Goal: Navigation & Orientation: Find specific page/section

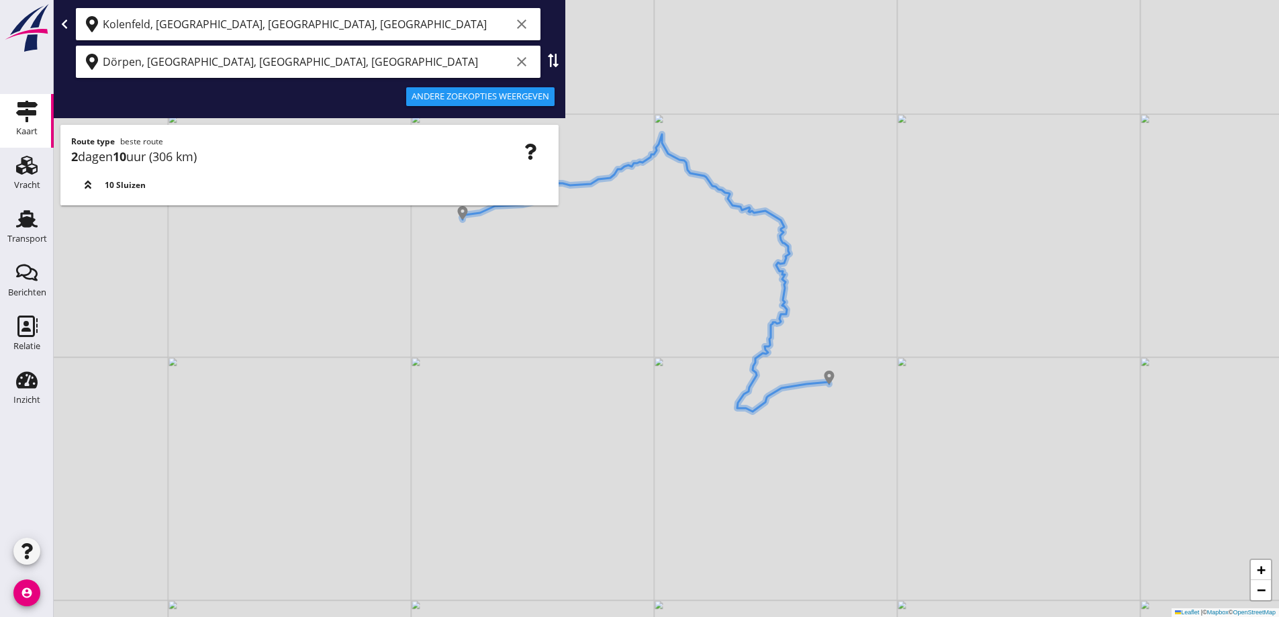
click at [603, 382] on div "+ − Leaflet | © Mapbox © OpenStreetMap" at bounding box center [666, 308] width 1225 height 617
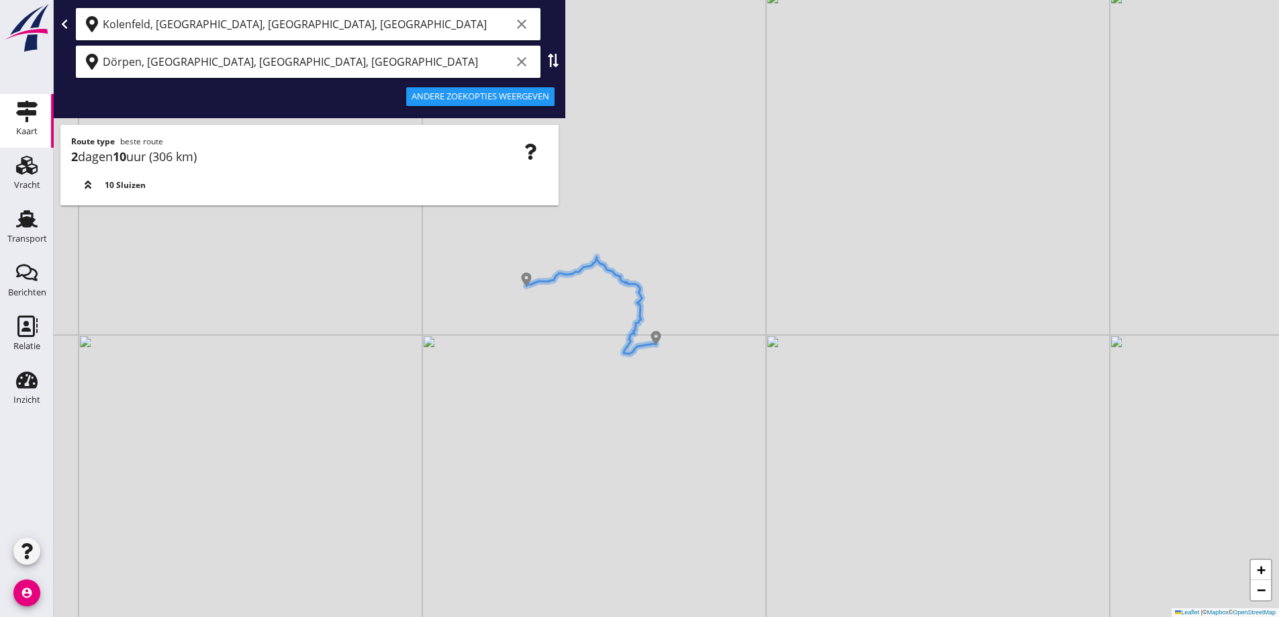
click at [43, 33] on img at bounding box center [27, 28] width 48 height 50
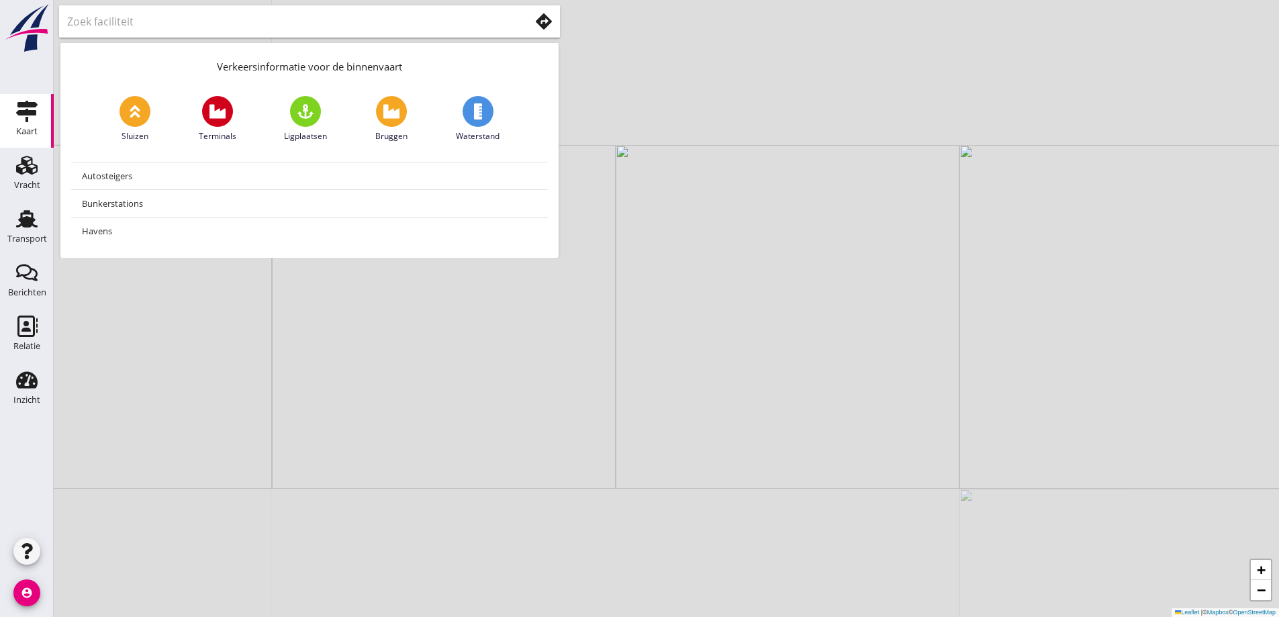
drag, startPoint x: 540, startPoint y: 348, endPoint x: 511, endPoint y: 335, distance: 32.5
click at [512, 335] on div "+ − Leaflet | © Mapbox © OpenStreetMap" at bounding box center [666, 308] width 1225 height 617
drag, startPoint x: 481, startPoint y: 358, endPoint x: 495, endPoint y: 400, distance: 44.6
click at [495, 400] on div "+ − Leaflet | © Mapbox © OpenStreetMap" at bounding box center [666, 308] width 1225 height 617
drag, startPoint x: 461, startPoint y: 387, endPoint x: 510, endPoint y: 462, distance: 89.8
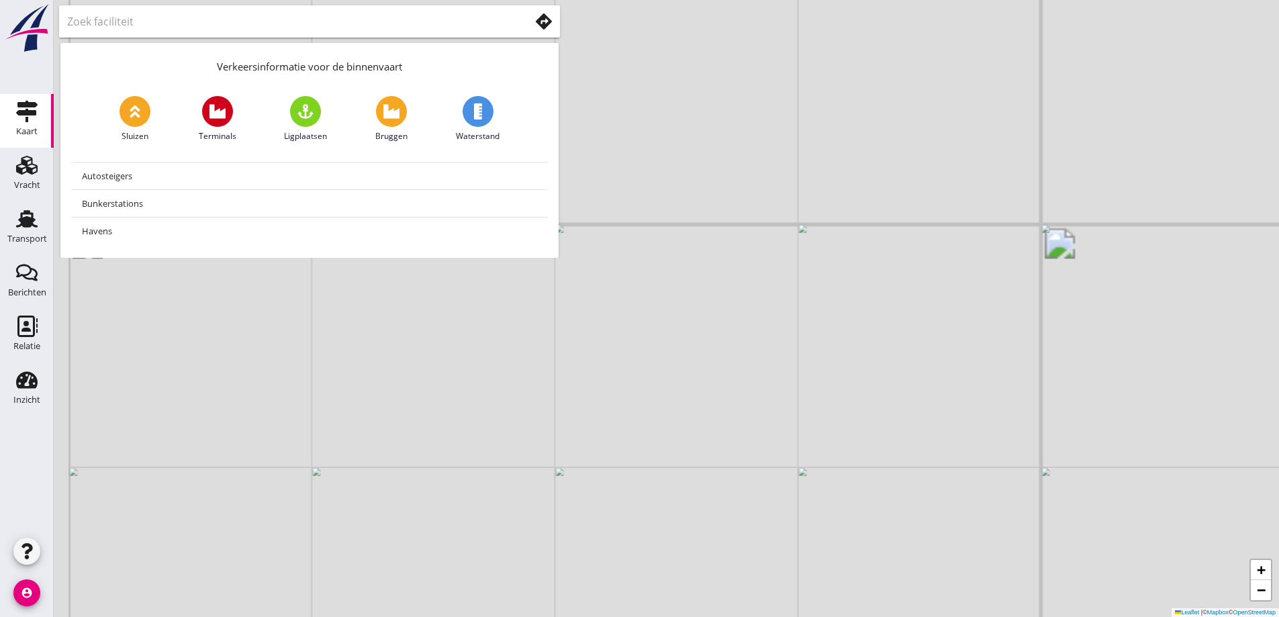
click at [510, 463] on div "+ − Leaflet | © Mapbox © OpenStreetMap" at bounding box center [666, 308] width 1225 height 617
drag, startPoint x: 502, startPoint y: 453, endPoint x: 499, endPoint y: 427, distance: 25.7
click at [499, 428] on div "+ − Leaflet | © Mapbox © OpenStreetMap" at bounding box center [666, 308] width 1225 height 617
click at [663, 428] on div "+ − Leaflet | © Mapbox © OpenStreetMap" at bounding box center [666, 308] width 1225 height 617
drag, startPoint x: 637, startPoint y: 412, endPoint x: 618, endPoint y: 407, distance: 20.2
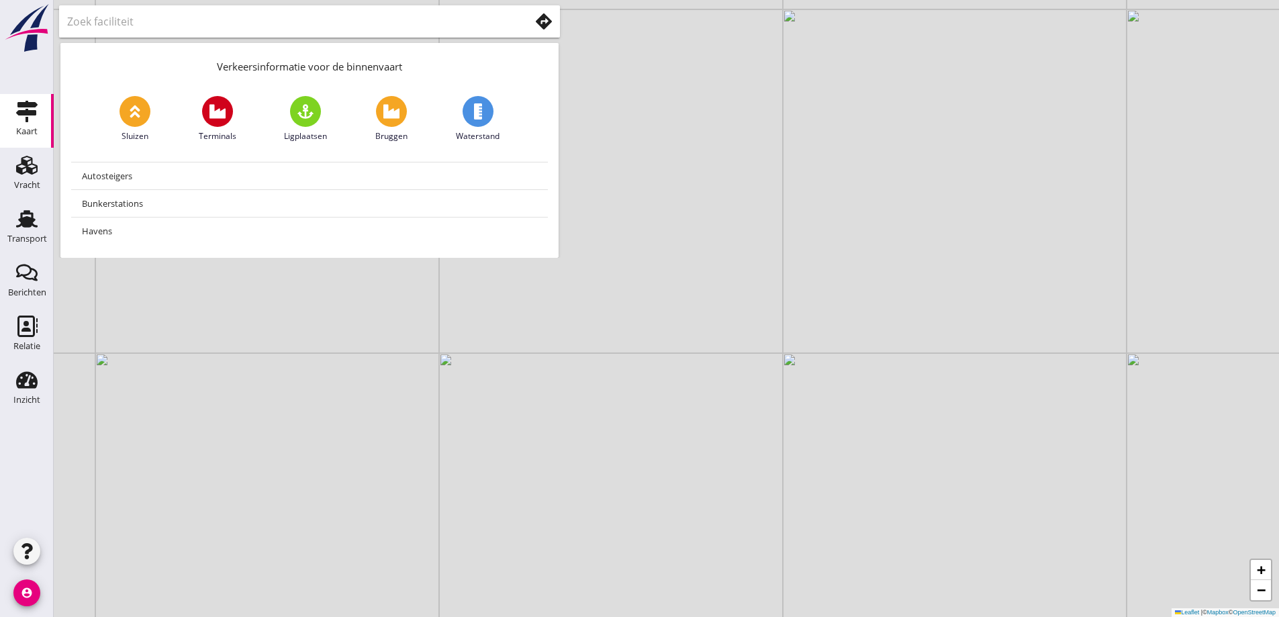
click at [622, 409] on div "+ − Leaflet | © Mapbox © OpenStreetMap" at bounding box center [666, 308] width 1225 height 617
drag, startPoint x: 591, startPoint y: 432, endPoint x: 594, endPoint y: 476, distance: 43.7
click at [594, 476] on div "+ − Leaflet | © Mapbox © OpenStreetMap" at bounding box center [666, 308] width 1225 height 617
drag, startPoint x: 582, startPoint y: 401, endPoint x: 639, endPoint y: 430, distance: 64.3
click at [641, 431] on div "+ − Leaflet | © Mapbox © OpenStreetMap" at bounding box center [666, 308] width 1225 height 617
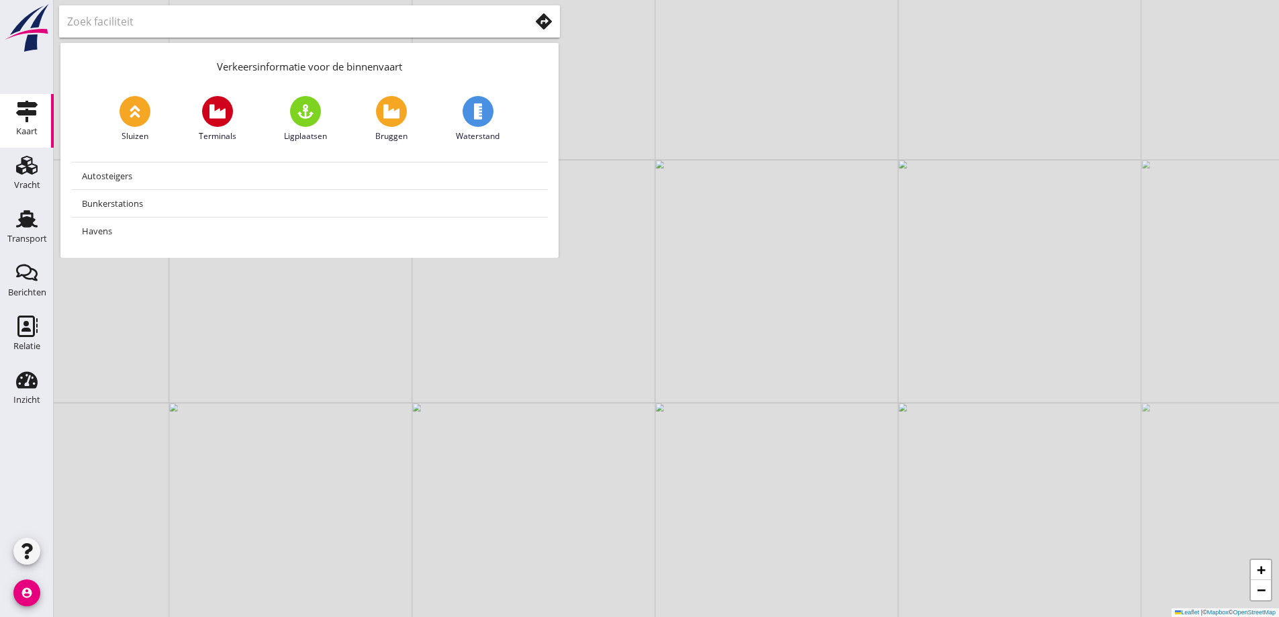
drag, startPoint x: 482, startPoint y: 387, endPoint x: 449, endPoint y: 361, distance: 42.0
click at [453, 365] on div "+ − Leaflet | © Mapbox © OpenStreetMap" at bounding box center [666, 308] width 1225 height 617
drag, startPoint x: 482, startPoint y: 423, endPoint x: 109, endPoint y: 314, distance: 389.0
click at [482, 422] on div "+ − Leaflet | © Mapbox © OpenStreetMap" at bounding box center [666, 308] width 1225 height 617
drag, startPoint x: 672, startPoint y: 430, endPoint x: 693, endPoint y: 404, distance: 33.4
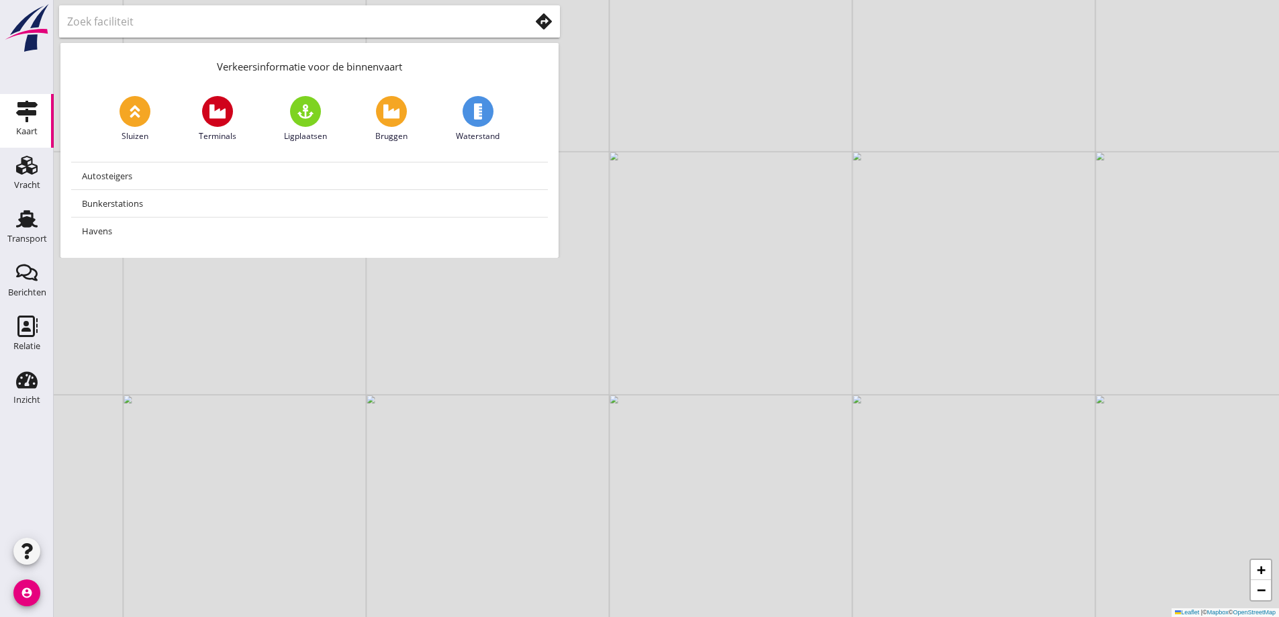
click at [692, 407] on div "+ − Leaflet | © Mapbox © OpenStreetMap" at bounding box center [666, 308] width 1225 height 617
drag, startPoint x: 644, startPoint y: 422, endPoint x: 797, endPoint y: 414, distance: 153.3
click at [797, 414] on div "+ − Leaflet | © Mapbox © OpenStreetMap" at bounding box center [666, 308] width 1225 height 617
drag, startPoint x: 530, startPoint y: 448, endPoint x: 712, endPoint y: 418, distance: 185.2
click at [712, 418] on div "+ − Leaflet | © Mapbox © OpenStreetMap" at bounding box center [666, 308] width 1225 height 617
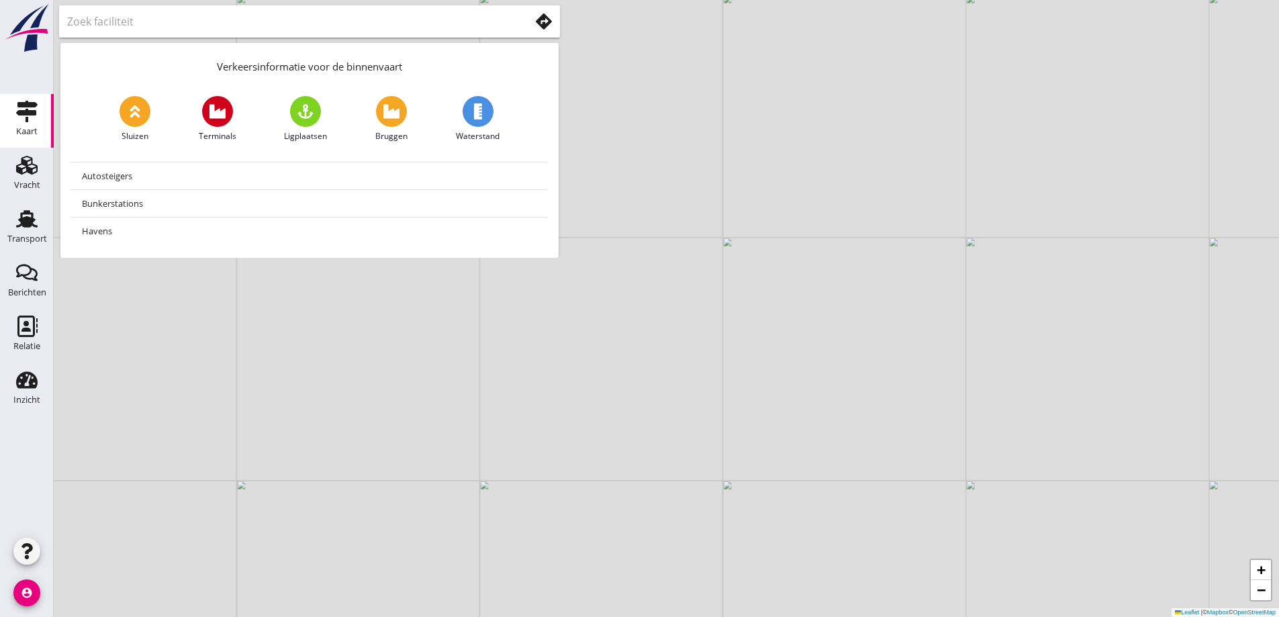
drag, startPoint x: 448, startPoint y: 457, endPoint x: 613, endPoint y: 425, distance: 167.5
click at [613, 425] on div "+ − Leaflet | © Mapbox © OpenStreetMap" at bounding box center [666, 308] width 1225 height 617
drag, startPoint x: 565, startPoint y: 444, endPoint x: 596, endPoint y: 408, distance: 47.7
click at [595, 408] on div "+ − Leaflet | © Mapbox © OpenStreetMap" at bounding box center [666, 308] width 1225 height 617
drag, startPoint x: 575, startPoint y: 475, endPoint x: 582, endPoint y: 428, distance: 48.1
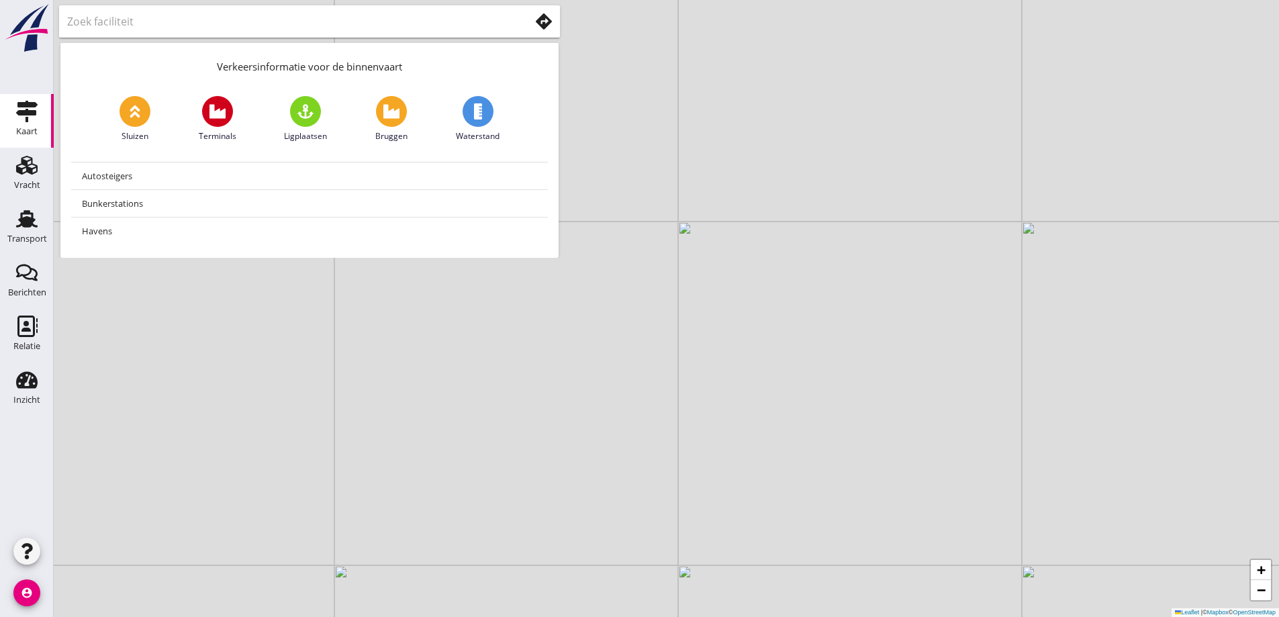
click at [587, 418] on div "+ − Leaflet | © Mapbox © OpenStreetMap" at bounding box center [666, 308] width 1225 height 617
drag, startPoint x: 506, startPoint y: 429, endPoint x: 555, endPoint y: 408, distance: 52.9
click at [553, 409] on div "+ − Leaflet | © Mapbox © OpenStreetMap" at bounding box center [666, 308] width 1225 height 617
drag, startPoint x: 440, startPoint y: 414, endPoint x: 496, endPoint y: 413, distance: 56.4
click at [496, 413] on div "+ − Leaflet | © Mapbox © OpenStreetMap" at bounding box center [666, 308] width 1225 height 617
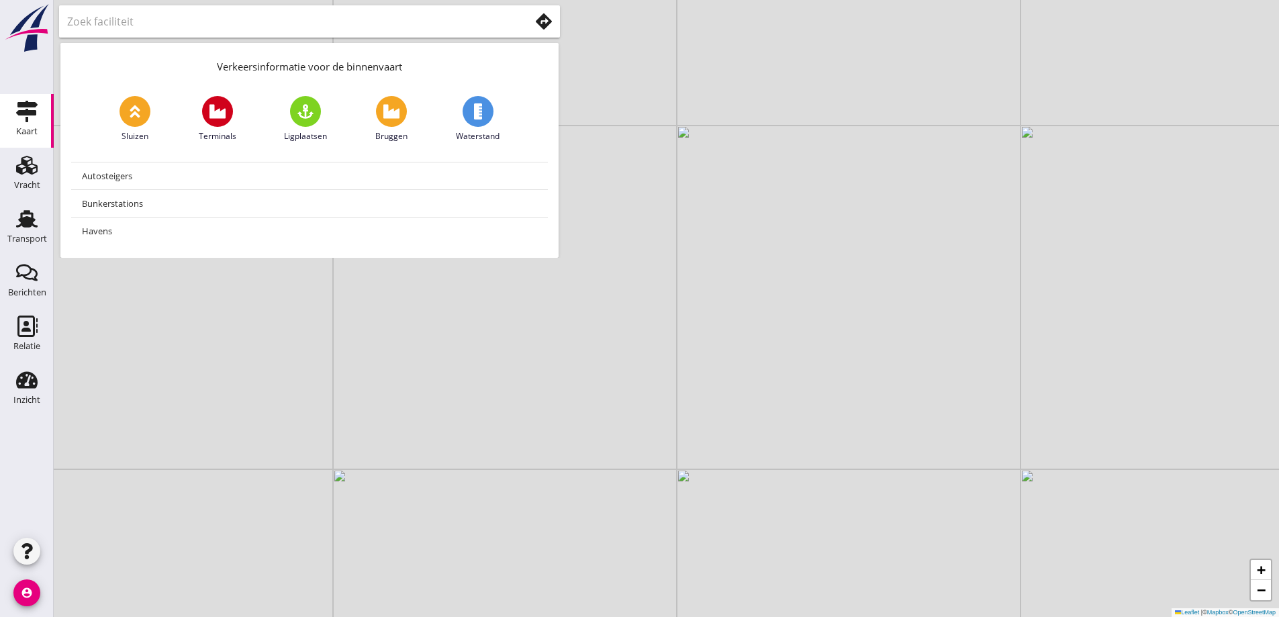
click at [661, 346] on div "+ − Leaflet | © Mapbox © OpenStreetMap" at bounding box center [666, 308] width 1225 height 617
click at [1190, 440] on div "+ − Leaflet | © Mapbox © OpenStreetMap" at bounding box center [666, 308] width 1225 height 617
click at [1025, 452] on div "+ − Leaflet | © Mapbox © OpenStreetMap" at bounding box center [666, 308] width 1225 height 617
drag, startPoint x: 766, startPoint y: 388, endPoint x: 862, endPoint y: 313, distance: 122.0
click at [862, 313] on div "+ − Leaflet | © Mapbox © OpenStreetMap" at bounding box center [666, 308] width 1225 height 617
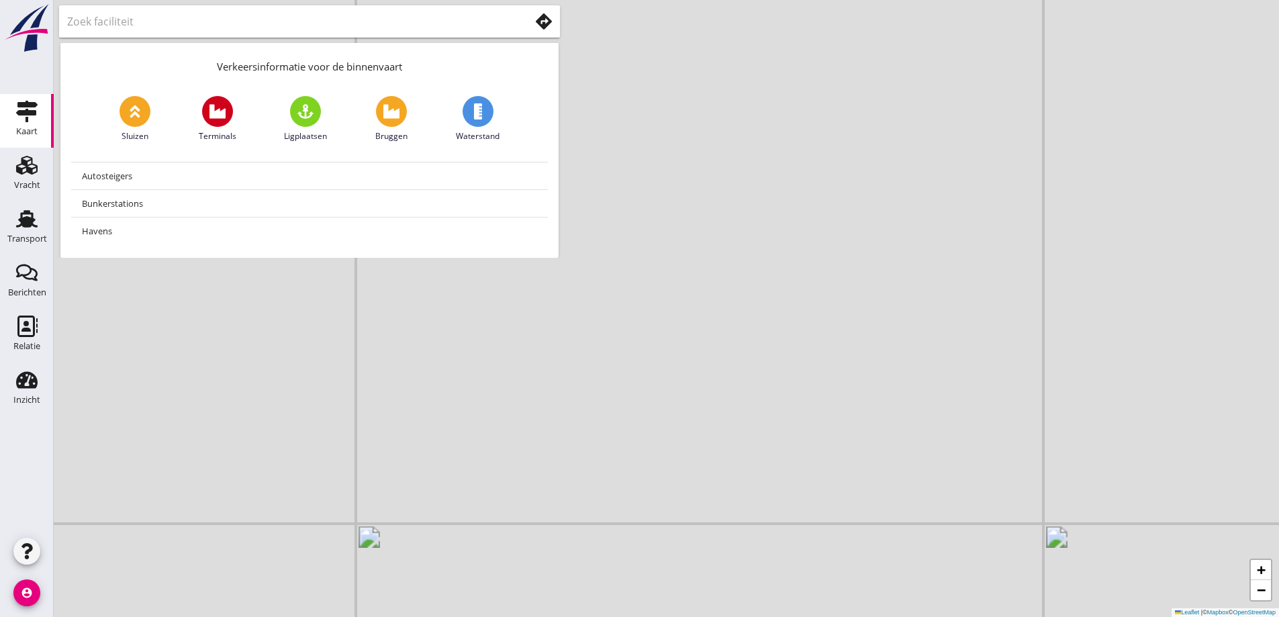
drag, startPoint x: 845, startPoint y: 316, endPoint x: 800, endPoint y: 428, distance: 120.6
click at [795, 459] on div "+ − Leaflet | © Mapbox © OpenStreetMap" at bounding box center [666, 308] width 1225 height 617
drag, startPoint x: 833, startPoint y: 310, endPoint x: 805, endPoint y: 316, distance: 28.0
click at [816, 433] on div "+ − Leaflet | © Mapbox © OpenStreetMap" at bounding box center [666, 308] width 1225 height 617
drag, startPoint x: 805, startPoint y: 316, endPoint x: 796, endPoint y: 383, distance: 67.8
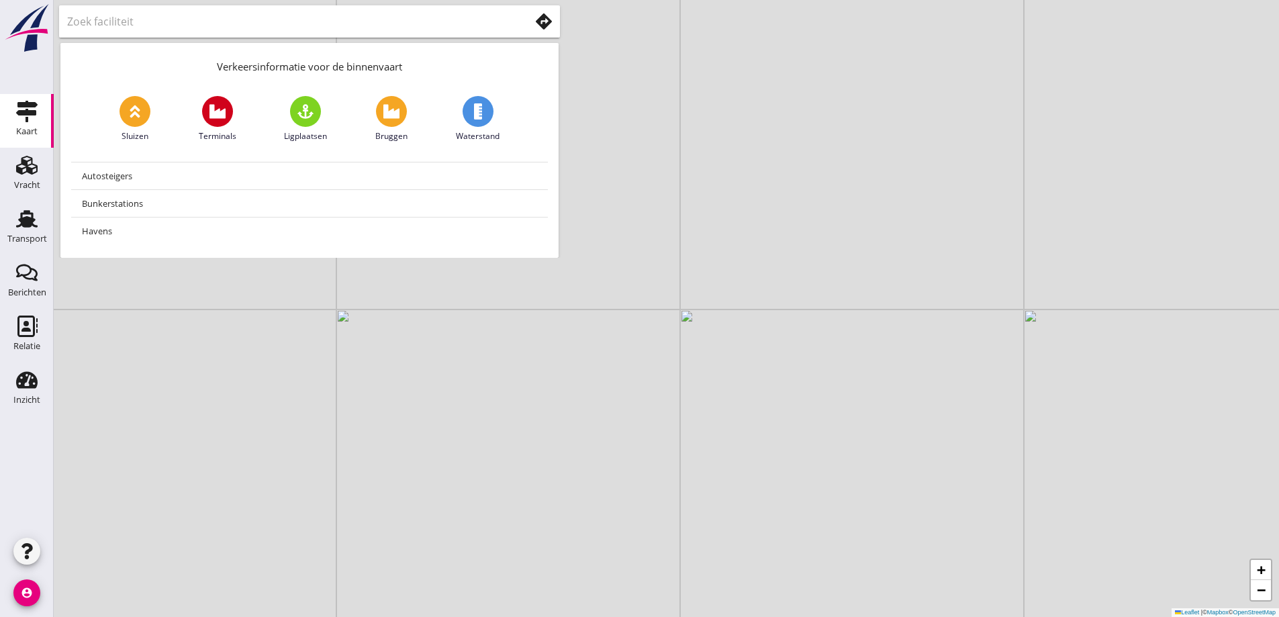
click at [796, 383] on div "+ − Leaflet | © Mapbox © OpenStreetMap" at bounding box center [666, 308] width 1225 height 617
drag, startPoint x: 807, startPoint y: 342, endPoint x: 777, endPoint y: 406, distance: 71.2
click at [776, 410] on div "+ − Leaflet | © Mapbox © OpenStreetMap" at bounding box center [666, 308] width 1225 height 617
drag, startPoint x: 785, startPoint y: 332, endPoint x: 728, endPoint y: 364, distance: 64.6
click at [820, 393] on div "+ − Leaflet | © Mapbox © OpenStreetMap" at bounding box center [666, 308] width 1225 height 617
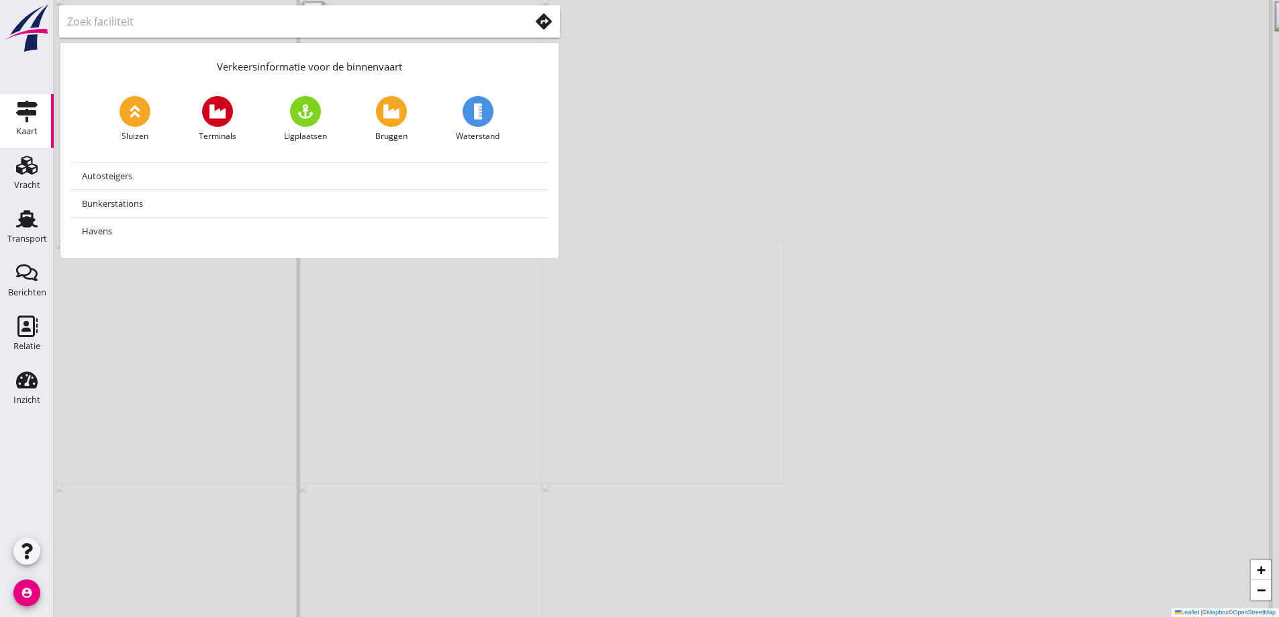
drag, startPoint x: 728, startPoint y: 357, endPoint x: 995, endPoint y: 346, distance: 267.4
click at [995, 346] on div "+ − Leaflet | © Mapbox © OpenStreetMap" at bounding box center [666, 308] width 1225 height 617
click at [928, 356] on div "+ − Leaflet | © Mapbox © OpenStreetMap" at bounding box center [666, 308] width 1225 height 617
drag, startPoint x: 860, startPoint y: 370, endPoint x: 1182, endPoint y: 474, distance: 338.7
click at [1183, 475] on div "+ − Leaflet | © Mapbox © OpenStreetMap" at bounding box center [666, 308] width 1225 height 617
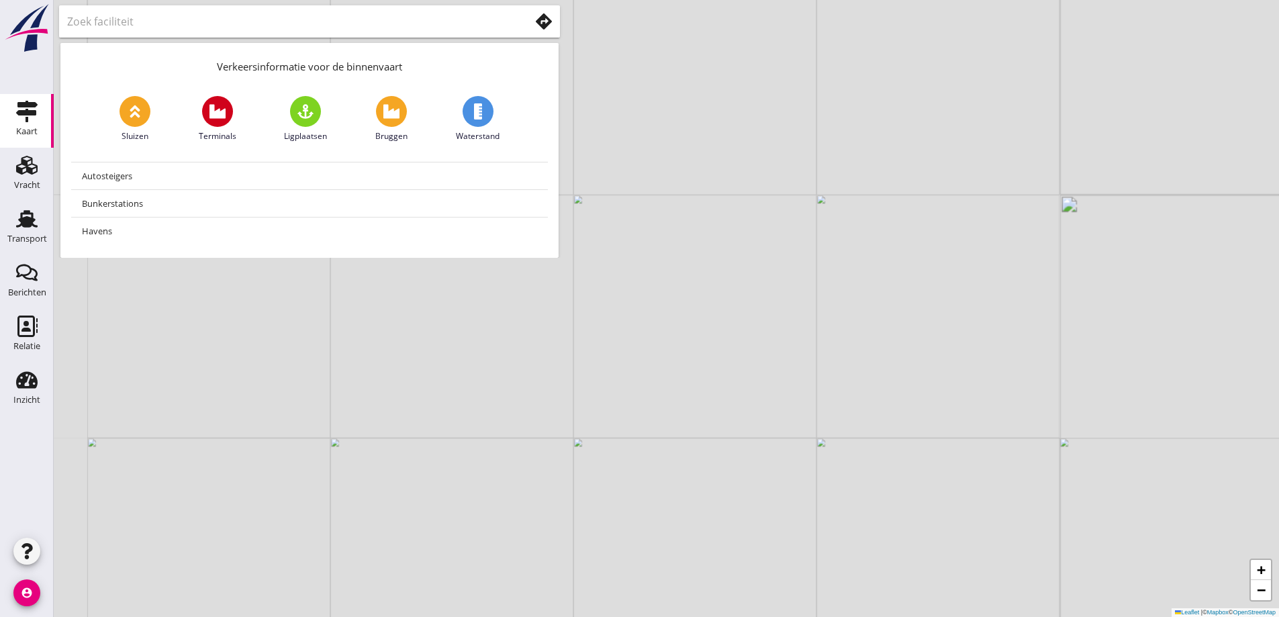
drag, startPoint x: 994, startPoint y: 425, endPoint x: 978, endPoint y: 390, distance: 38.7
click at [987, 409] on div "+ − Leaflet | © Mapbox © OpenStreetMap" at bounding box center [666, 308] width 1225 height 617
drag, startPoint x: 961, startPoint y: 379, endPoint x: 939, endPoint y: 350, distance: 35.5
click at [939, 350] on div "+ − Leaflet | © Mapbox © OpenStreetMap" at bounding box center [666, 308] width 1225 height 617
drag, startPoint x: 935, startPoint y: 348, endPoint x: 969, endPoint y: 325, distance: 41.7
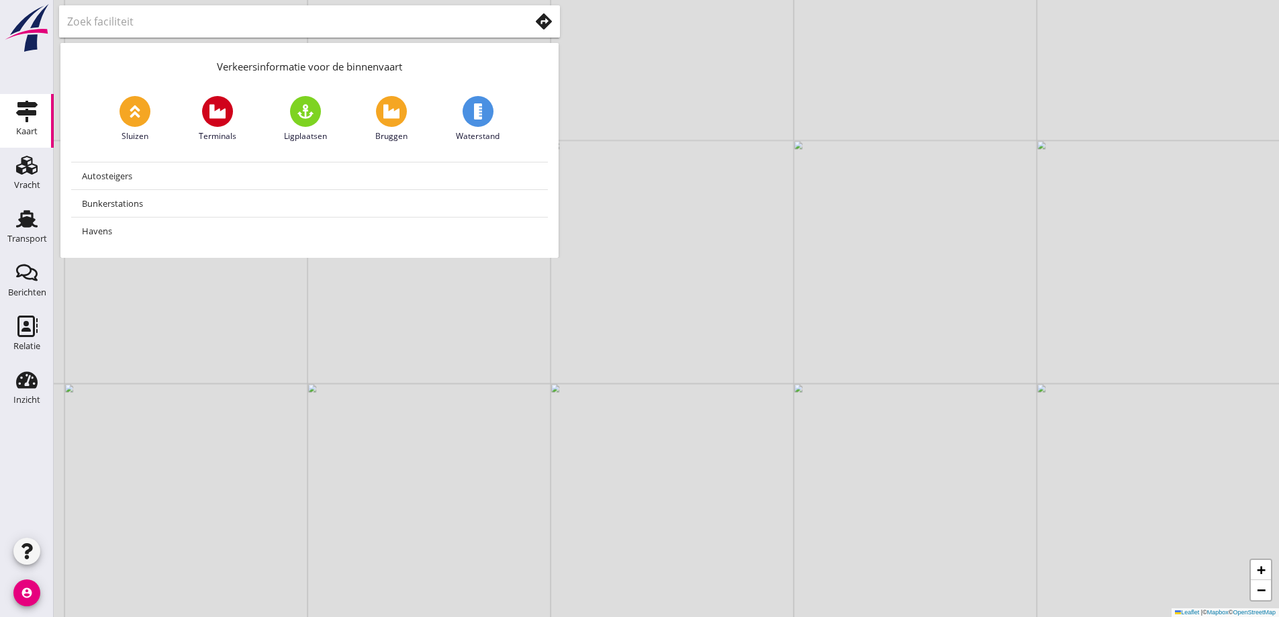
click at [969, 325] on div "+ − Leaflet | © Mapbox © OpenStreetMap" at bounding box center [666, 308] width 1225 height 617
click at [975, 280] on div "+ − Leaflet | © Mapbox © OpenStreetMap" at bounding box center [666, 308] width 1225 height 617
drag, startPoint x: 893, startPoint y: 306, endPoint x: 821, endPoint y: 269, distance: 80.8
click at [821, 269] on div "+ − Leaflet | © Mapbox © OpenStreetMap" at bounding box center [666, 308] width 1225 height 617
drag, startPoint x: 826, startPoint y: 268, endPoint x: 845, endPoint y: 358, distance: 91.8
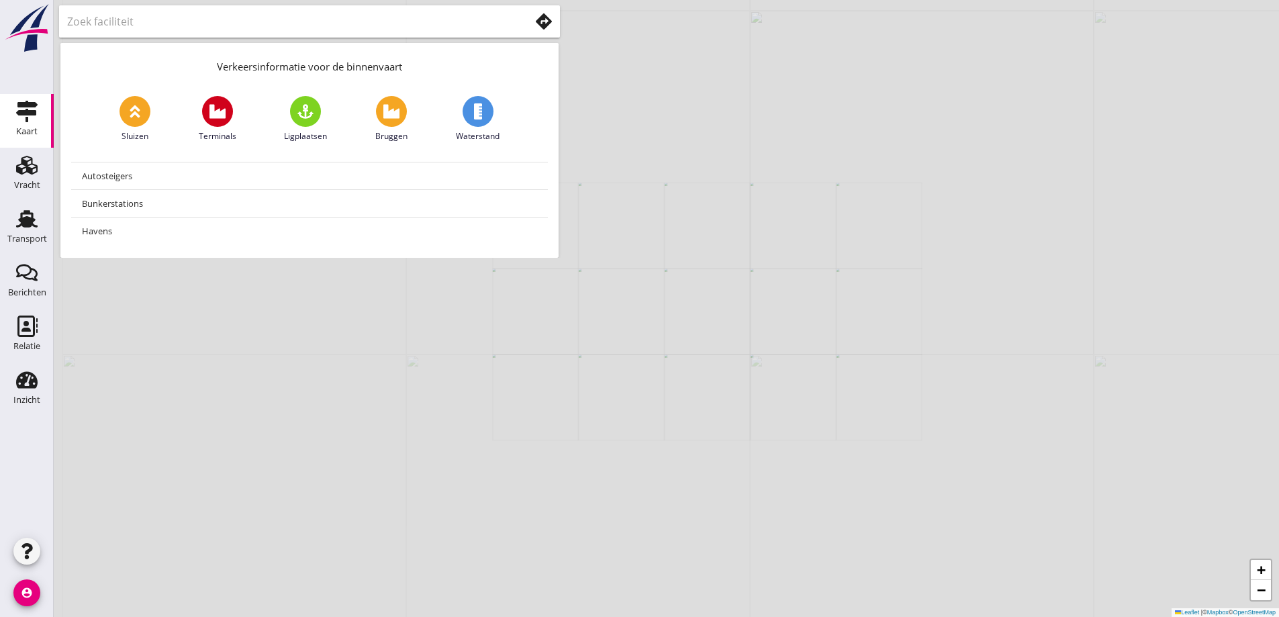
click at [845, 358] on div "+ − Leaflet | © Mapbox © OpenStreetMap" at bounding box center [666, 308] width 1225 height 617
drag, startPoint x: 813, startPoint y: 327, endPoint x: 857, endPoint y: 330, distance: 43.7
click at [855, 331] on div "+ − Leaflet | © Mapbox © OpenStreetMap" at bounding box center [666, 308] width 1225 height 617
drag, startPoint x: 827, startPoint y: 332, endPoint x: 857, endPoint y: 322, distance: 31.6
click at [857, 322] on div "+ − Leaflet | © Mapbox © OpenStreetMap" at bounding box center [666, 308] width 1225 height 617
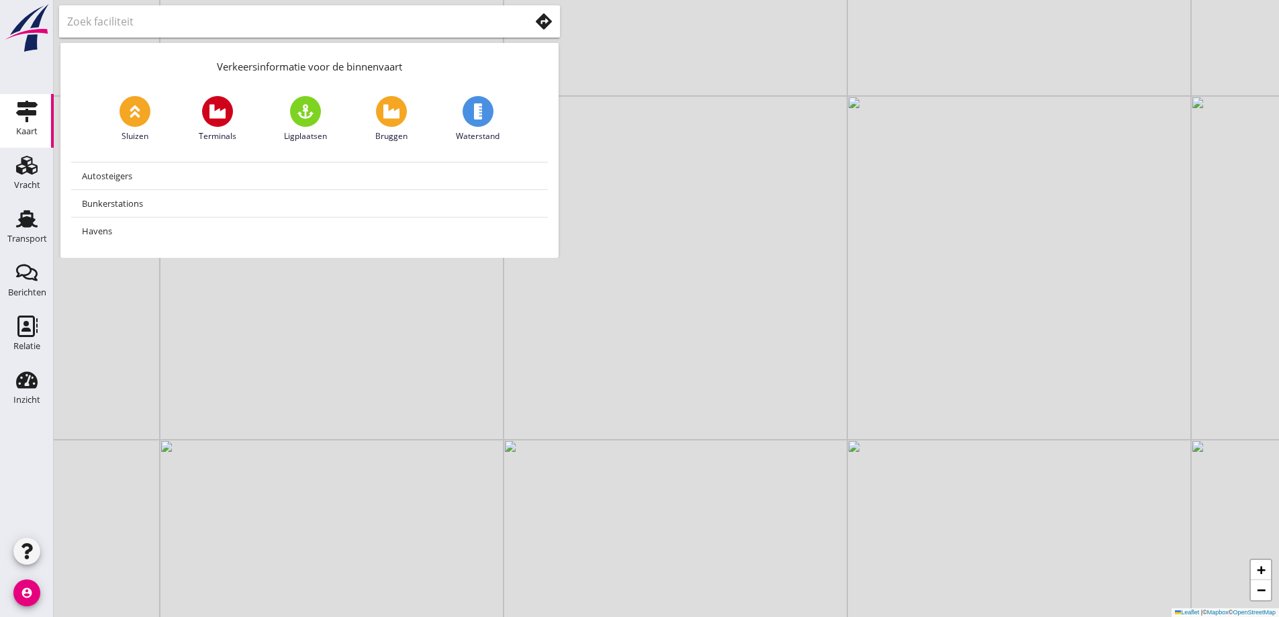
drag, startPoint x: 993, startPoint y: 360, endPoint x: 978, endPoint y: 353, distance: 16.2
click at [981, 354] on div "+ − Leaflet | © Mapbox © OpenStreetMap" at bounding box center [666, 308] width 1225 height 617
drag, startPoint x: 969, startPoint y: 346, endPoint x: 913, endPoint y: 328, distance: 59.2
click at [913, 328] on div "+ − Leaflet | © Mapbox © OpenStreetMap" at bounding box center [666, 308] width 1225 height 617
drag, startPoint x: 915, startPoint y: 330, endPoint x: 905, endPoint y: 324, distance: 11.7
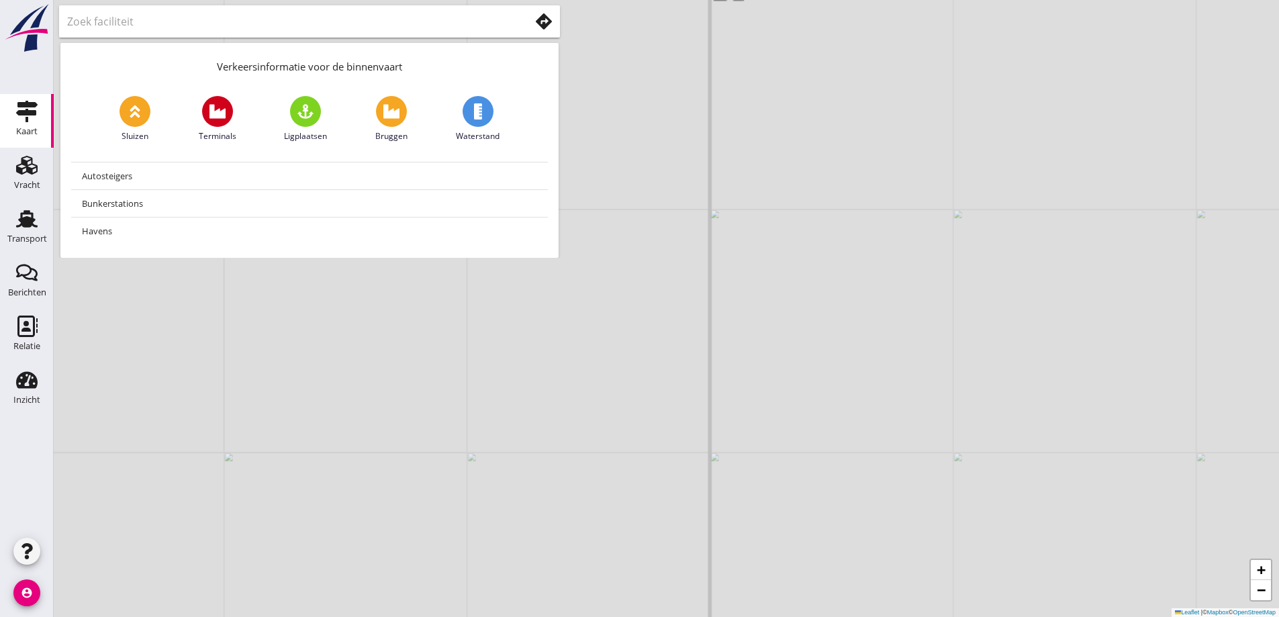
click at [906, 324] on div "+ − Leaflet | © Mapbox © OpenStreetMap" at bounding box center [666, 308] width 1225 height 617
drag, startPoint x: 898, startPoint y: 336, endPoint x: 891, endPoint y: 334, distance: 7.9
click at [892, 334] on div "+ − Leaflet | © Mapbox © OpenStreetMap" at bounding box center [666, 308] width 1225 height 617
drag, startPoint x: 888, startPoint y: 334, endPoint x: 876, endPoint y: 329, distance: 12.3
click at [884, 332] on div "+ − Leaflet | © Mapbox © OpenStreetMap" at bounding box center [666, 308] width 1225 height 617
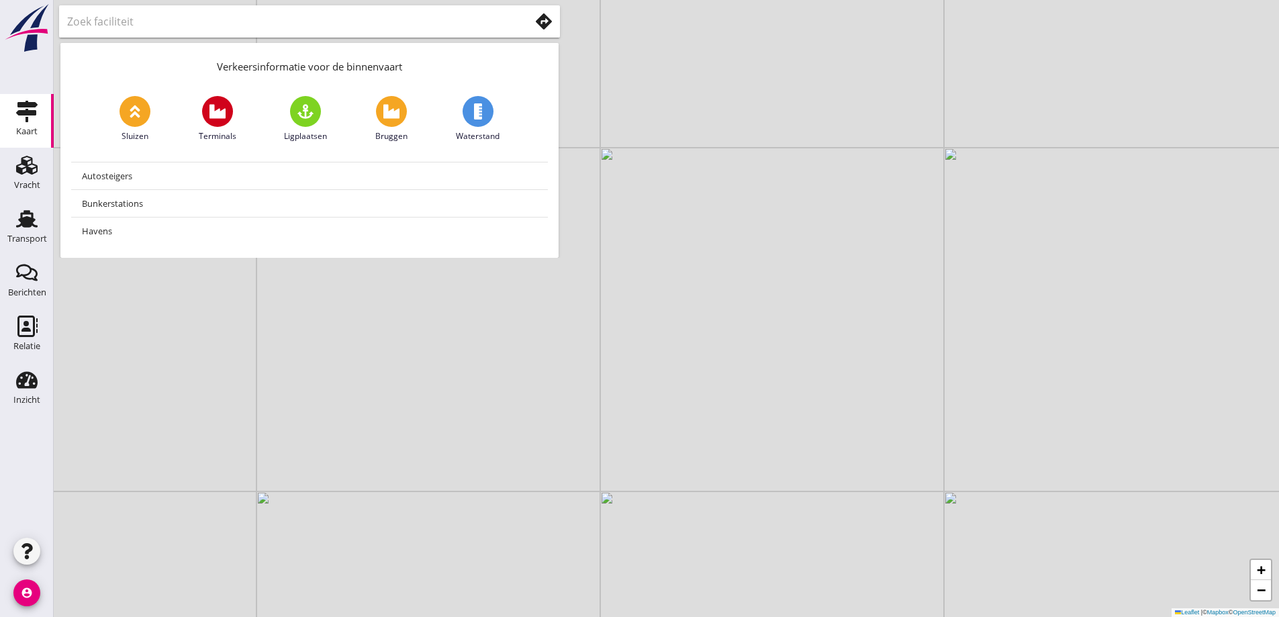
drag, startPoint x: 808, startPoint y: 385, endPoint x: 722, endPoint y: 348, distance: 93.2
click at [726, 351] on div "+ − Leaflet | © Mapbox © OpenStreetMap" at bounding box center [666, 308] width 1225 height 617
drag, startPoint x: 747, startPoint y: 343, endPoint x: 738, endPoint y: 338, distance: 10.8
click at [738, 338] on div "+ − Leaflet | © Mapbox © OpenStreetMap" at bounding box center [666, 308] width 1225 height 617
drag, startPoint x: 741, startPoint y: 332, endPoint x: 739, endPoint y: 314, distance: 17.7
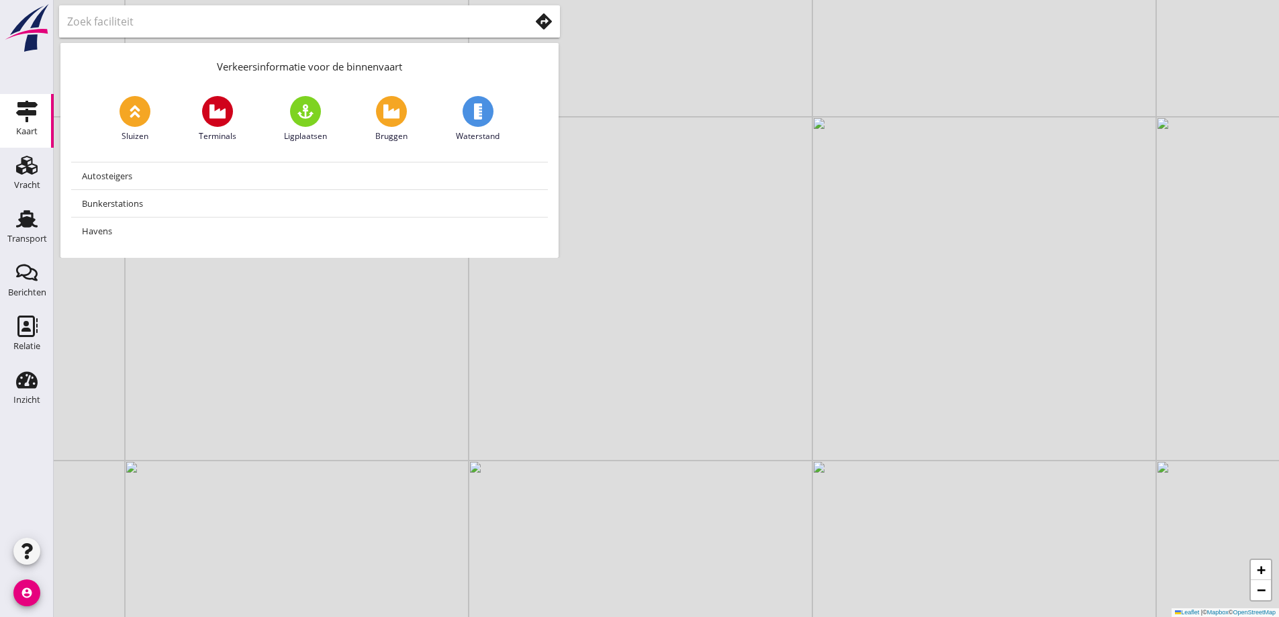
click at [740, 325] on div "+ − Leaflet | © Mapbox © OpenStreetMap" at bounding box center [666, 308] width 1225 height 617
drag, startPoint x: 951, startPoint y: 361, endPoint x: 965, endPoint y: 367, distance: 15.7
click at [965, 367] on div "+ − Leaflet | © Mapbox © OpenStreetMap" at bounding box center [666, 308] width 1225 height 617
drag, startPoint x: 955, startPoint y: 354, endPoint x: 1066, endPoint y: 463, distance: 155.7
click at [1067, 472] on div "+ − Leaflet | © Mapbox © OpenStreetMap" at bounding box center [666, 308] width 1225 height 617
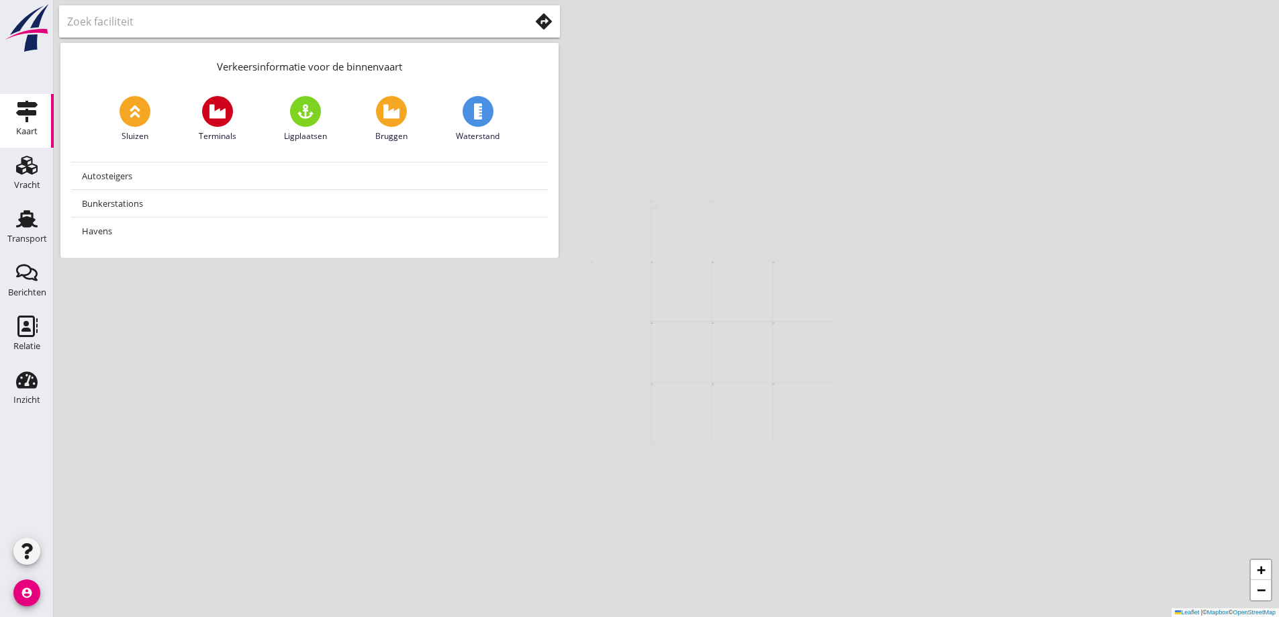
drag, startPoint x: 1021, startPoint y: 357, endPoint x: 983, endPoint y: 332, distance: 45.6
click at [987, 336] on div "+ − Leaflet | © Mapbox © OpenStreetMap" at bounding box center [666, 308] width 1225 height 617
drag, startPoint x: 1039, startPoint y: 352, endPoint x: 990, endPoint y: 334, distance: 52.3
click at [1004, 346] on div "+ − Leaflet | © Mapbox © OpenStreetMap" at bounding box center [666, 308] width 1225 height 617
drag, startPoint x: 996, startPoint y: 324, endPoint x: 955, endPoint y: 301, distance: 46.9
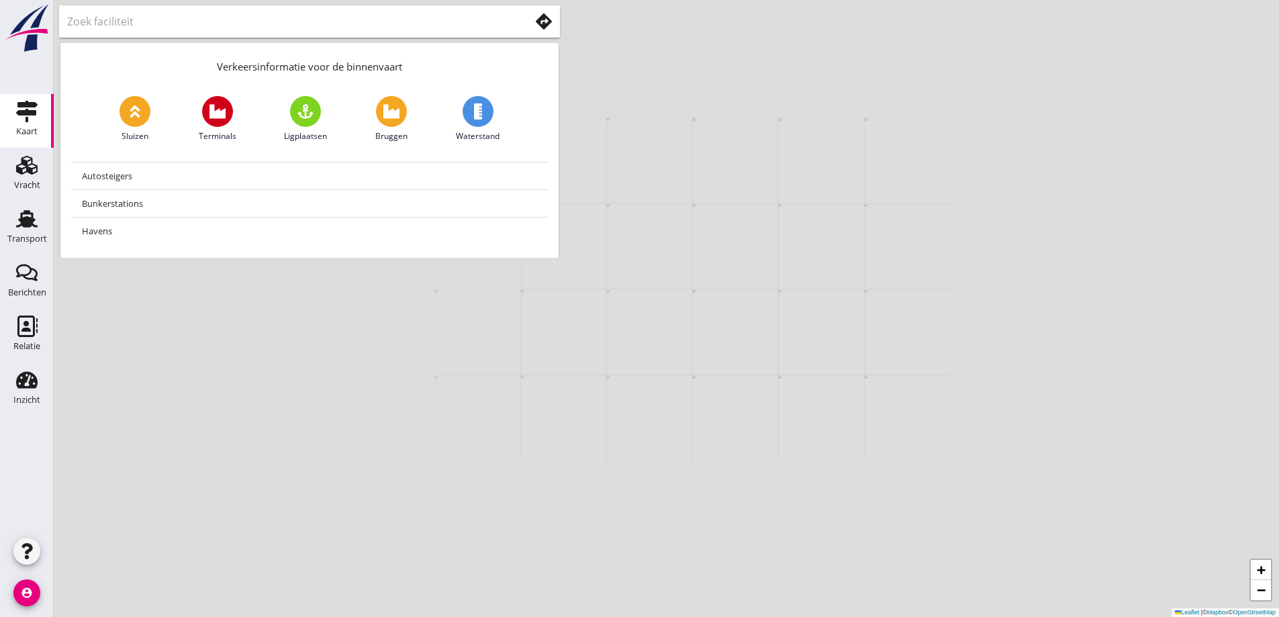
click at [955, 301] on div "+ − Leaflet | © Mapbox © OpenStreetMap" at bounding box center [666, 308] width 1225 height 617
drag, startPoint x: 985, startPoint y: 295, endPoint x: 932, endPoint y: 296, distance: 53.0
click at [928, 300] on div "+ − Leaflet | © Mapbox © OpenStreetMap" at bounding box center [666, 308] width 1225 height 617
click at [906, 311] on div "+ − Leaflet | © Mapbox © OpenStreetMap" at bounding box center [666, 308] width 1225 height 617
drag, startPoint x: 916, startPoint y: 287, endPoint x: 865, endPoint y: 291, distance: 50.5
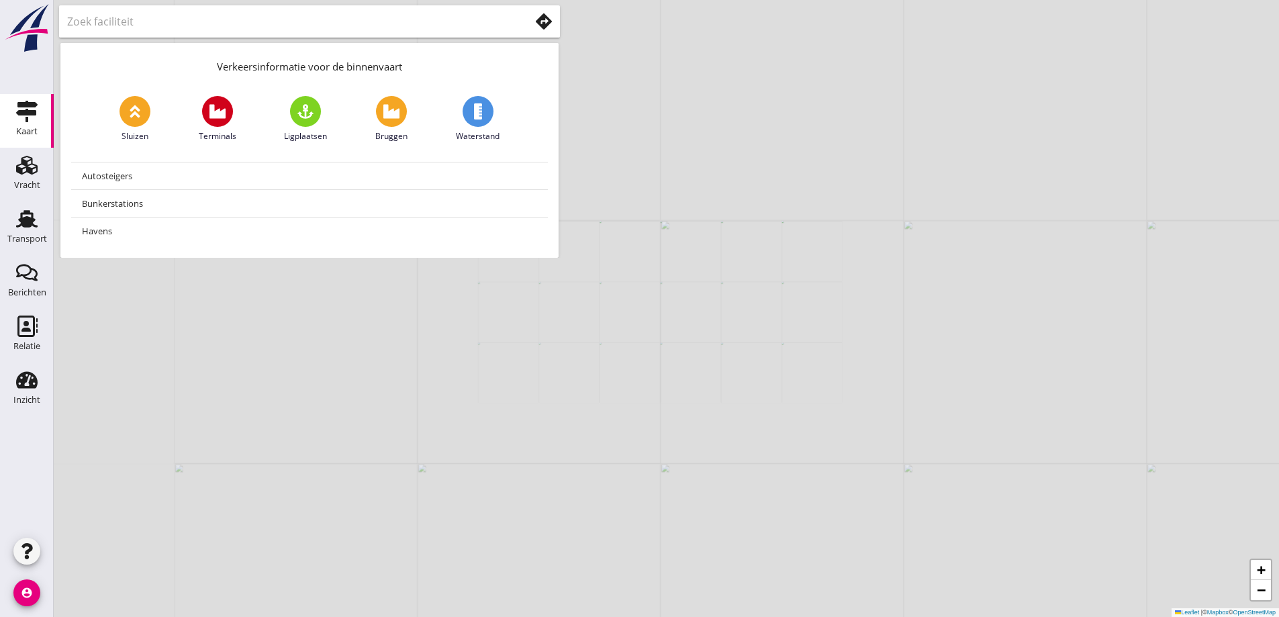
click at [867, 291] on div "+ − Leaflet | © Mapbox © OpenStreetMap" at bounding box center [666, 308] width 1225 height 617
click at [865, 291] on div "+ − Leaflet | © Mapbox © OpenStreetMap" at bounding box center [666, 308] width 1225 height 617
drag, startPoint x: 866, startPoint y: 291, endPoint x: 855, endPoint y: 293, distance: 11.6
click at [855, 293] on div "+ − Leaflet | © Mapbox © OpenStreetMap" at bounding box center [666, 308] width 1225 height 617
drag, startPoint x: 1074, startPoint y: 258, endPoint x: 1043, endPoint y: 263, distance: 31.8
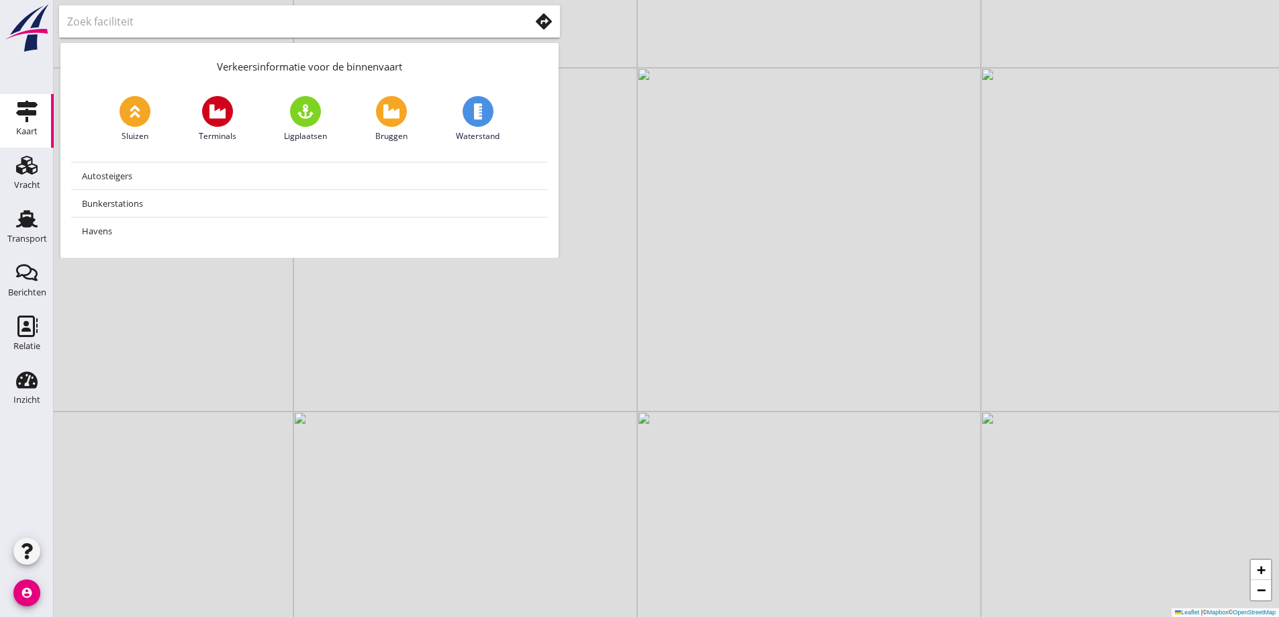
click at [1043, 263] on div "+ − Leaflet | © Mapbox © OpenStreetMap" at bounding box center [666, 308] width 1225 height 617
drag, startPoint x: 937, startPoint y: 301, endPoint x: 852, endPoint y: 291, distance: 85.2
click at [854, 293] on div "+ − Leaflet | © Mapbox © OpenStreetMap" at bounding box center [666, 308] width 1225 height 617
click at [140, 365] on div "+ − Leaflet | © Mapbox © OpenStreetMap" at bounding box center [666, 308] width 1225 height 617
drag, startPoint x: 348, startPoint y: 361, endPoint x: 357, endPoint y: 352, distance: 12.3
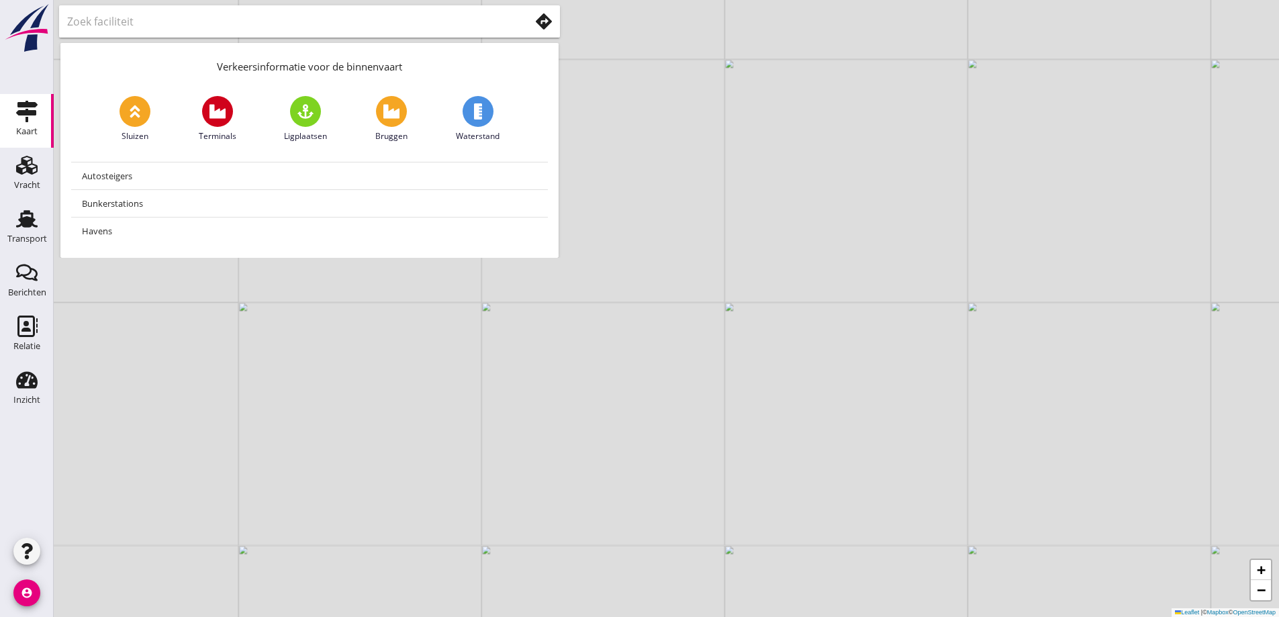
click at [348, 362] on div "+ − Leaflet | © Mapbox © OpenStreetMap" at bounding box center [666, 308] width 1225 height 617
drag, startPoint x: 340, startPoint y: 466, endPoint x: 389, endPoint y: 429, distance: 61.9
click at [365, 447] on div "+ − Leaflet | © Mapbox © OpenStreetMap" at bounding box center [666, 308] width 1225 height 617
drag, startPoint x: 393, startPoint y: 425, endPoint x: 391, endPoint y: 413, distance: 12.3
click at [392, 420] on div "+ − Leaflet | © Mapbox © OpenStreetMap" at bounding box center [666, 308] width 1225 height 617
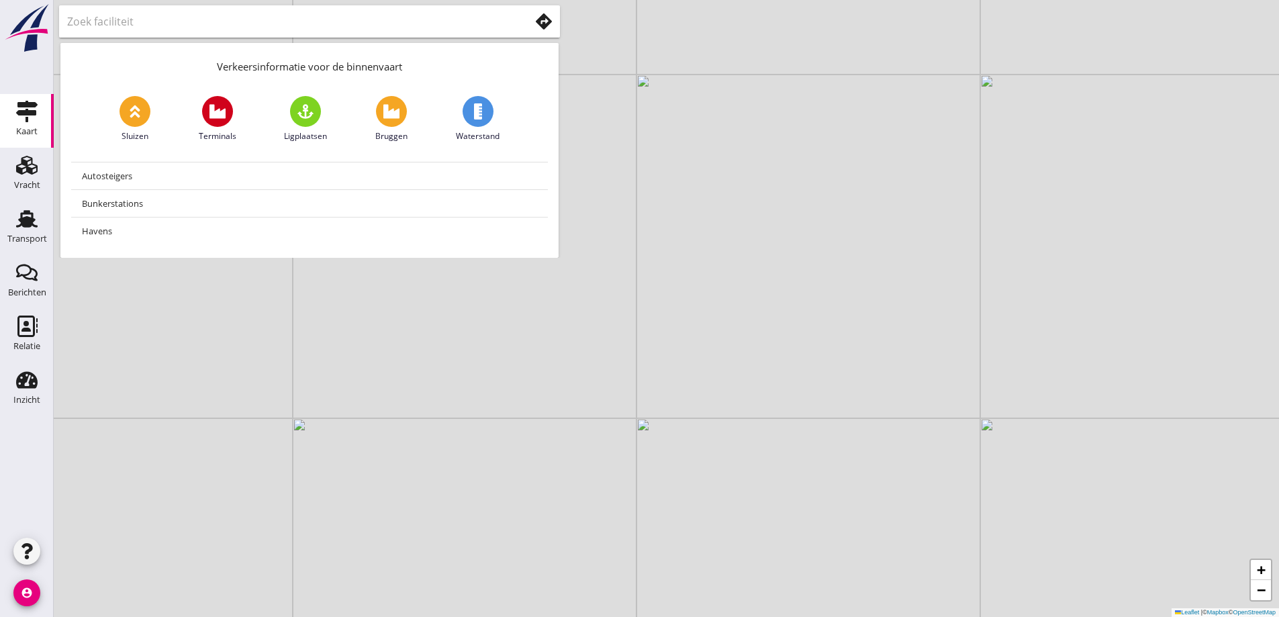
click at [676, 338] on div "+ − Leaflet | © Mapbox © OpenStreetMap" at bounding box center [666, 308] width 1225 height 617
drag, startPoint x: 674, startPoint y: 337, endPoint x: 620, endPoint y: 334, distance: 54.5
click at [620, 334] on div "+ − Leaflet | © Mapbox © OpenStreetMap" at bounding box center [666, 308] width 1225 height 617
drag, startPoint x: 707, startPoint y: 419, endPoint x: 715, endPoint y: 373, distance: 46.4
click at [722, 382] on div "+ − Leaflet | © Mapbox © OpenStreetMap" at bounding box center [666, 308] width 1225 height 617
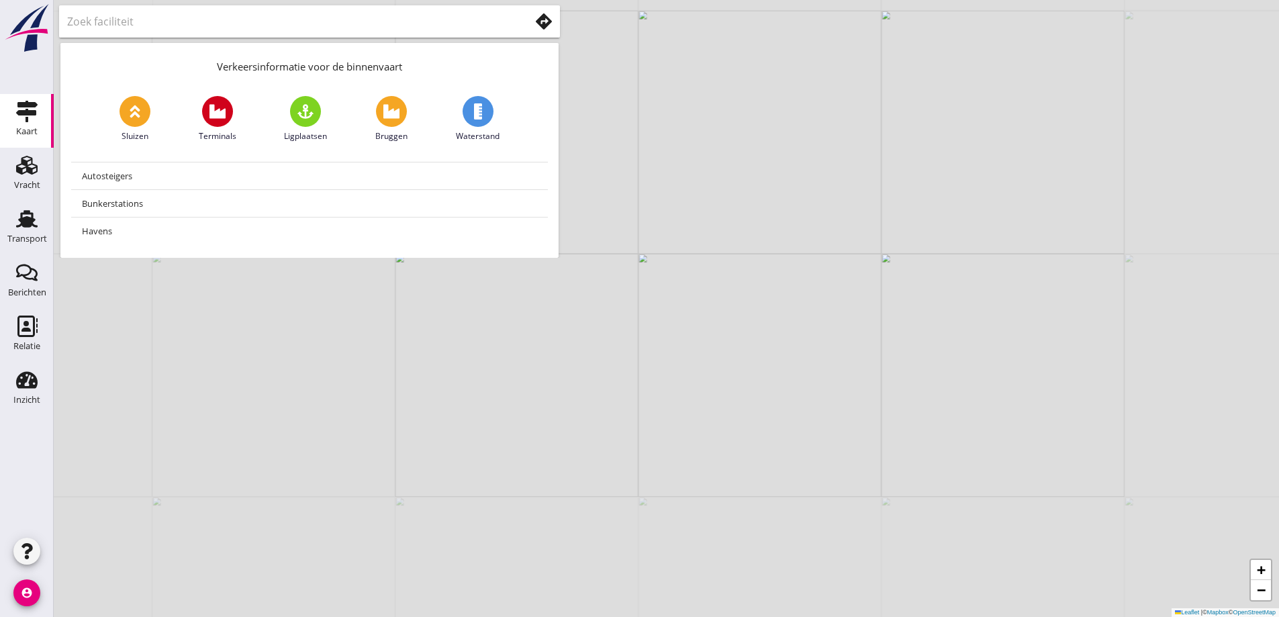
drag, startPoint x: 589, startPoint y: 453, endPoint x: 640, endPoint y: 361, distance: 104.9
click at [709, 326] on div "+ − Leaflet | © Mapbox © OpenStreetMap" at bounding box center [666, 308] width 1225 height 617
drag, startPoint x: 646, startPoint y: 350, endPoint x: 652, endPoint y: 345, distance: 7.7
click at [652, 344] on div "+ − Leaflet | © Mapbox © OpenStreetMap" at bounding box center [666, 308] width 1225 height 617
drag, startPoint x: 640, startPoint y: 371, endPoint x: 709, endPoint y: 572, distance: 212.3
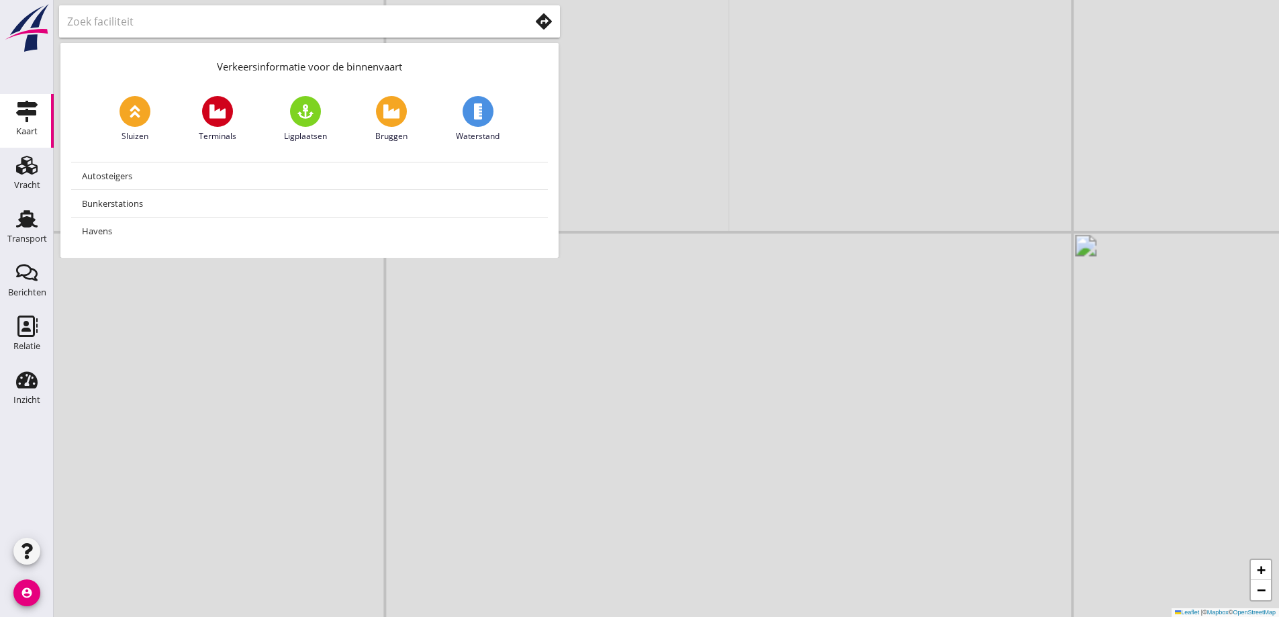
click at [716, 604] on div "+ − Leaflet | © Mapbox © OpenStreetMap" at bounding box center [666, 308] width 1225 height 617
click at [732, 563] on div "+ − Leaflet | © Mapbox © OpenStreetMap" at bounding box center [666, 308] width 1225 height 617
click at [773, 443] on div "+ − Leaflet | © Mapbox © OpenStreetMap" at bounding box center [666, 308] width 1225 height 617
drag, startPoint x: 741, startPoint y: 438, endPoint x: 702, endPoint y: 425, distance: 40.6
click at [729, 436] on div "+ − Leaflet | © Mapbox © OpenStreetMap" at bounding box center [666, 308] width 1225 height 617
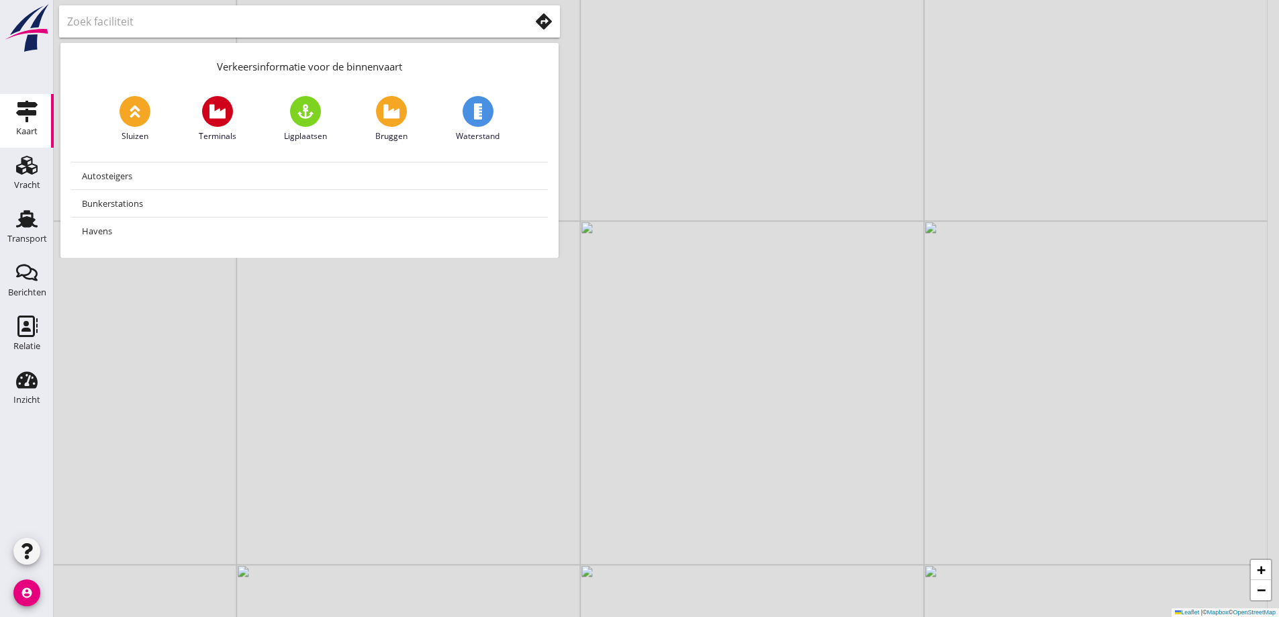
click at [702, 424] on div "+ − Leaflet | © Mapbox © OpenStreetMap" at bounding box center [666, 308] width 1225 height 617
drag, startPoint x: 679, startPoint y: 410, endPoint x: 665, endPoint y: 424, distance: 19.9
click at [665, 424] on div "+ − Leaflet | © Mapbox © OpenStreetMap" at bounding box center [666, 308] width 1225 height 617
drag, startPoint x: 668, startPoint y: 405, endPoint x: 663, endPoint y: 434, distance: 29.4
click at [663, 434] on div "+ − Leaflet | © Mapbox © OpenStreetMap" at bounding box center [666, 308] width 1225 height 617
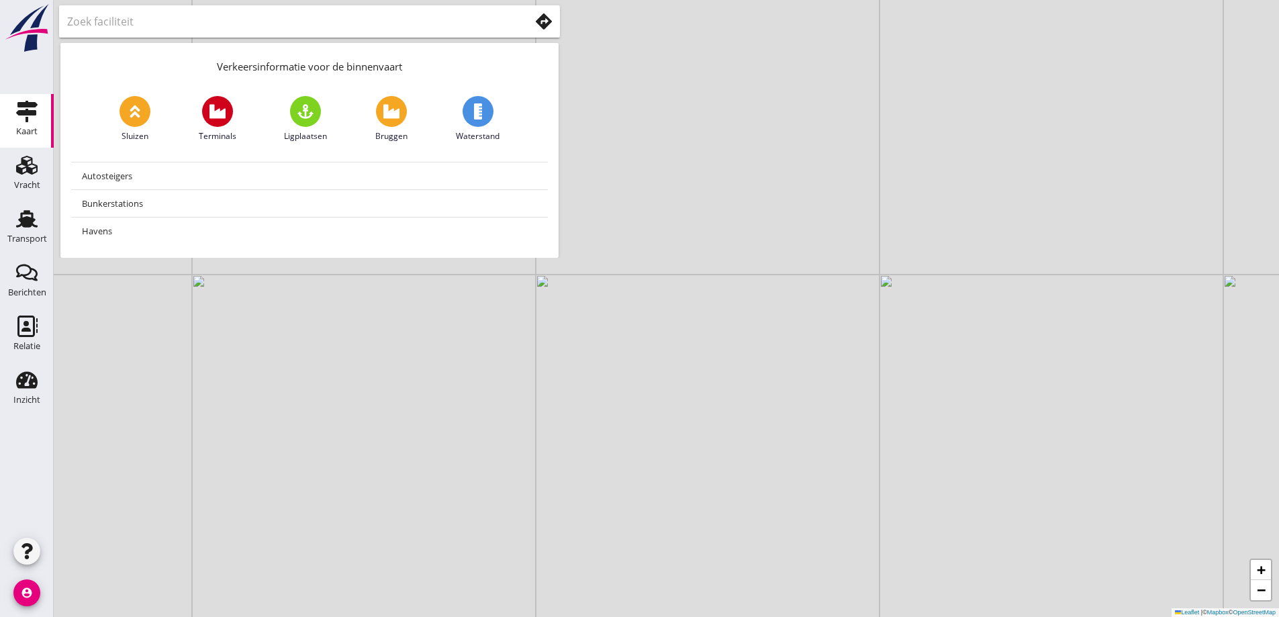
drag, startPoint x: 678, startPoint y: 400, endPoint x: 648, endPoint y: 416, distance: 34.2
click at [648, 417] on div "+ − Leaflet | © Mapbox © OpenStreetMap" at bounding box center [666, 308] width 1225 height 617
drag, startPoint x: 704, startPoint y: 380, endPoint x: 681, endPoint y: 438, distance: 62.7
click at [679, 440] on div "+ − Leaflet | © Mapbox © OpenStreetMap" at bounding box center [666, 308] width 1225 height 617
drag, startPoint x: 743, startPoint y: 381, endPoint x: 720, endPoint y: 410, distance: 36.9
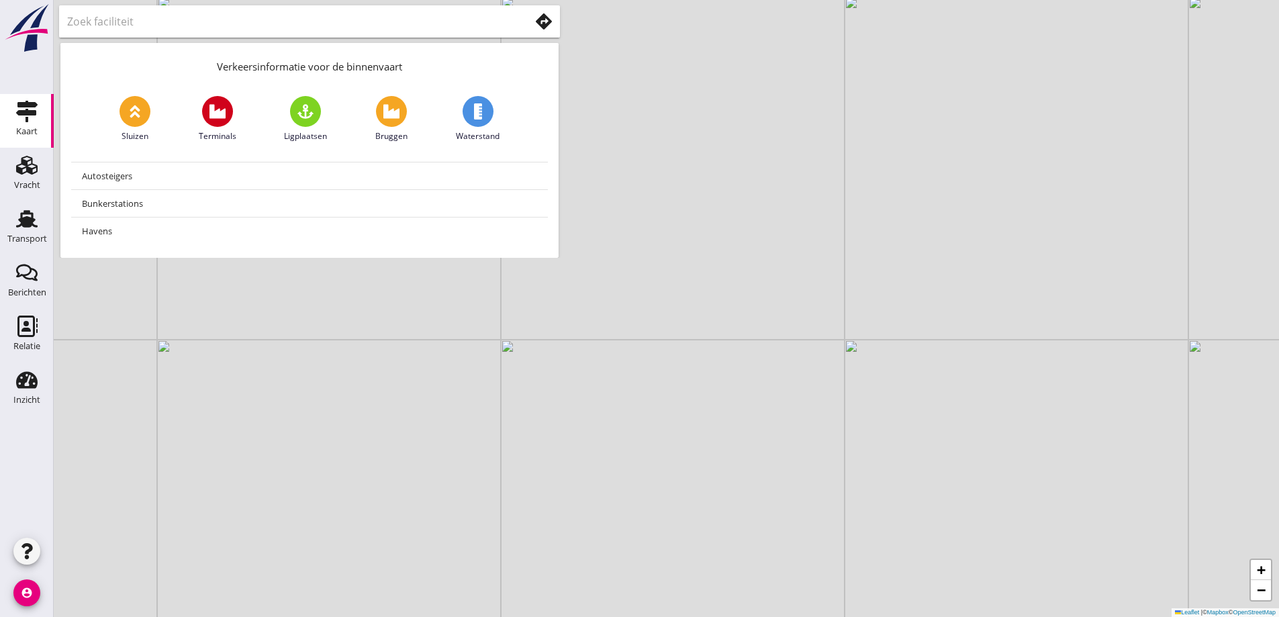
click at [720, 410] on div "+ − Leaflet | © Mapbox © OpenStreetMap" at bounding box center [666, 308] width 1225 height 617
drag, startPoint x: 728, startPoint y: 389, endPoint x: 715, endPoint y: 399, distance: 16.8
click at [715, 399] on div "+ − Leaflet | © Mapbox © OpenStreetMap" at bounding box center [666, 308] width 1225 height 617
drag, startPoint x: 705, startPoint y: 393, endPoint x: 688, endPoint y: 404, distance: 20.5
click at [684, 406] on div "+ − Leaflet | © Mapbox © OpenStreetMap" at bounding box center [666, 308] width 1225 height 617
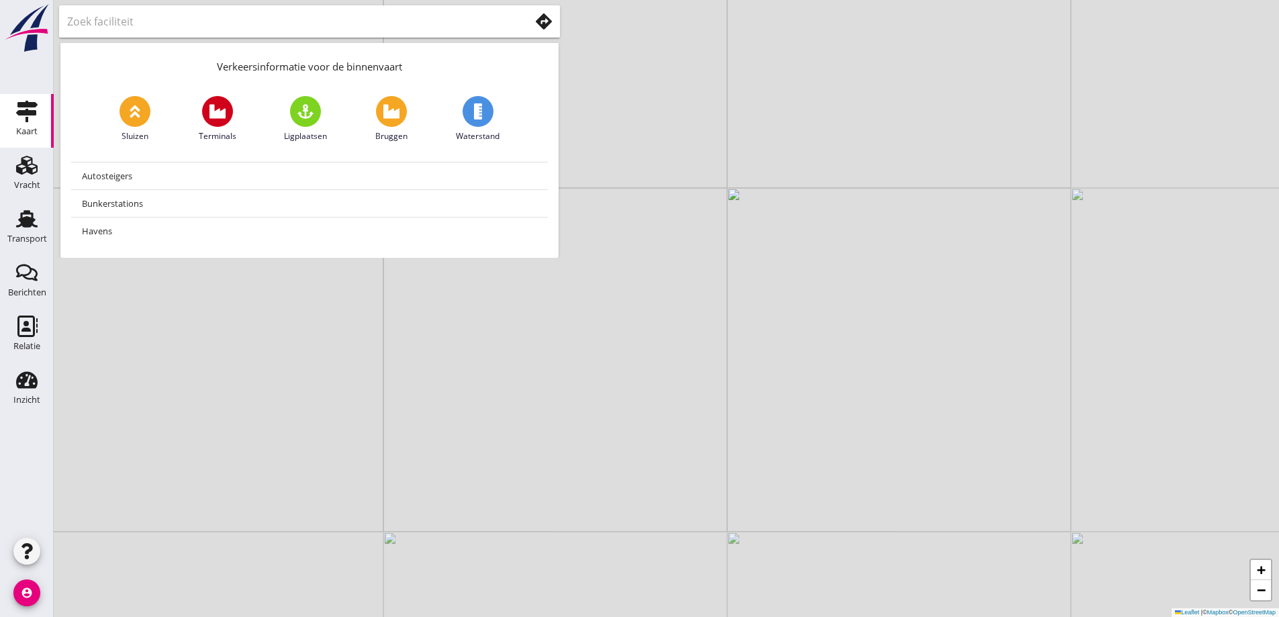
drag, startPoint x: 713, startPoint y: 397, endPoint x: 663, endPoint y: 397, distance: 49.7
click at [645, 411] on div "+ − Leaflet | © Mapbox © OpenStreetMap" at bounding box center [666, 308] width 1225 height 617
drag, startPoint x: 639, startPoint y: 417, endPoint x: 632, endPoint y: 423, distance: 9.0
click at [632, 423] on div "+ − Leaflet | © Mapbox © OpenStreetMap" at bounding box center [666, 308] width 1225 height 617
drag, startPoint x: 676, startPoint y: 404, endPoint x: 509, endPoint y: 479, distance: 183.0
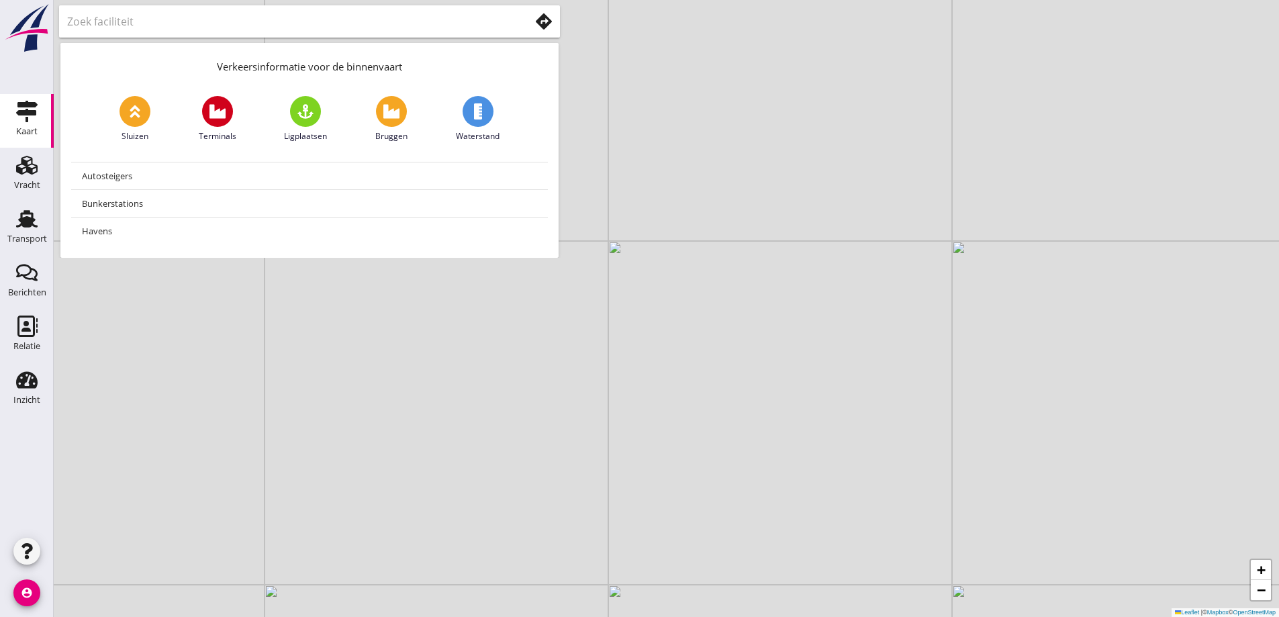
click at [509, 479] on div "+ − Leaflet | © Mapbox © OpenStreetMap" at bounding box center [666, 308] width 1225 height 617
drag, startPoint x: 663, startPoint y: 395, endPoint x: 540, endPoint y: 464, distance: 141.0
click at [540, 464] on div "+ − Leaflet | © Mapbox © OpenStreetMap" at bounding box center [666, 308] width 1225 height 617
click at [543, 447] on div "+ − Leaflet | © Mapbox © OpenStreetMap" at bounding box center [666, 308] width 1225 height 617
click at [805, 387] on div "+ − Leaflet | © Mapbox © OpenStreetMap" at bounding box center [666, 308] width 1225 height 617
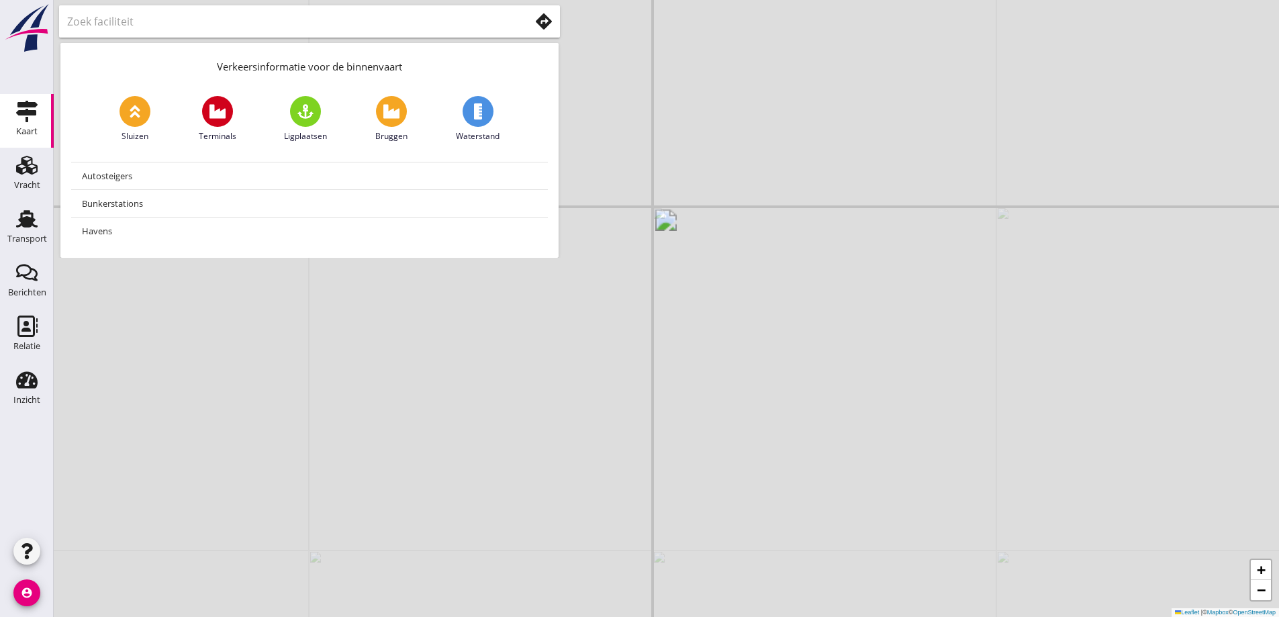
drag, startPoint x: 800, startPoint y: 408, endPoint x: 826, endPoint y: 444, distance: 45.3
click at [826, 444] on div "+ − Leaflet | © Mapbox © OpenStreetMap" at bounding box center [666, 308] width 1225 height 617
drag, startPoint x: 794, startPoint y: 409, endPoint x: 820, endPoint y: 371, distance: 45.8
click at [820, 369] on div "+ − Leaflet | © Mapbox © OpenStreetMap" at bounding box center [666, 308] width 1225 height 617
drag, startPoint x: 784, startPoint y: 416, endPoint x: 785, endPoint y: 385, distance: 30.2
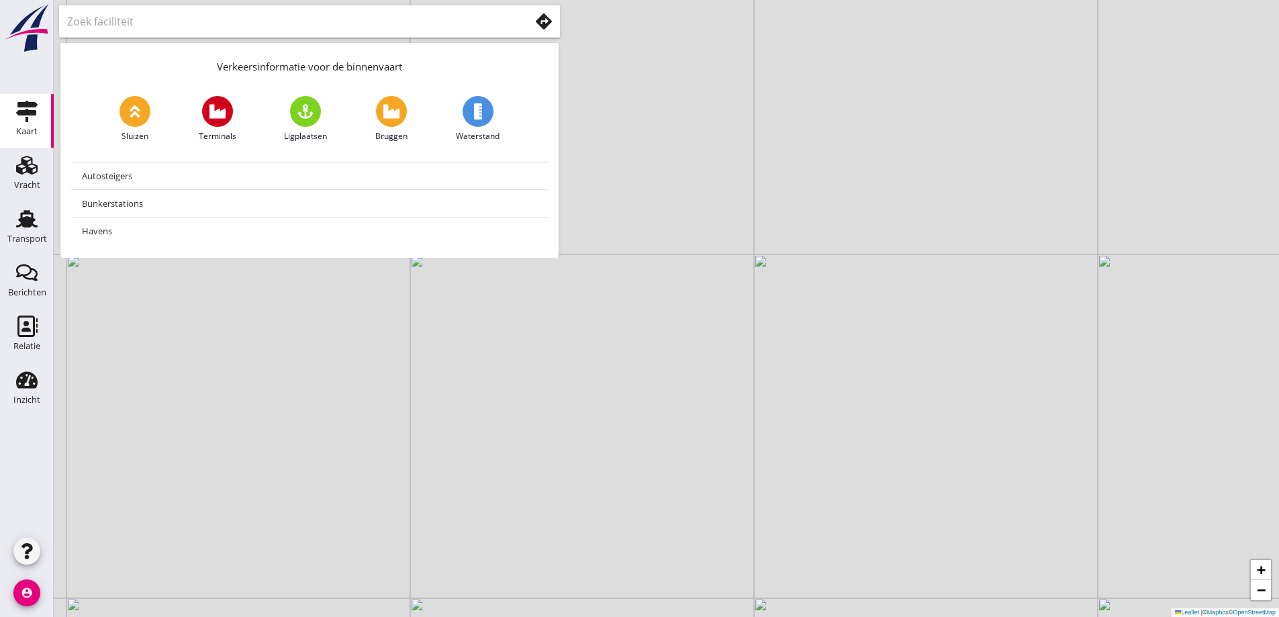
click at [784, 384] on div "+ − Leaflet | © Mapbox © OpenStreetMap" at bounding box center [666, 308] width 1225 height 617
drag, startPoint x: 822, startPoint y: 303, endPoint x: 781, endPoint y: 310, distance: 42.3
click at [822, 302] on div "+ − Leaflet | © Mapbox © OpenStreetMap" at bounding box center [666, 308] width 1225 height 617
